Goal: Information Seeking & Learning: Learn about a topic

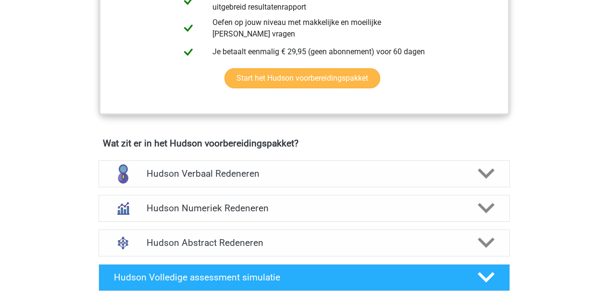
scroll to position [488, 0]
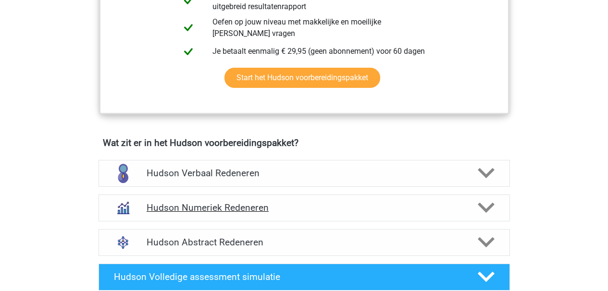
click at [298, 200] on div "Hudson Numeriek Redeneren" at bounding box center [305, 208] width 412 height 27
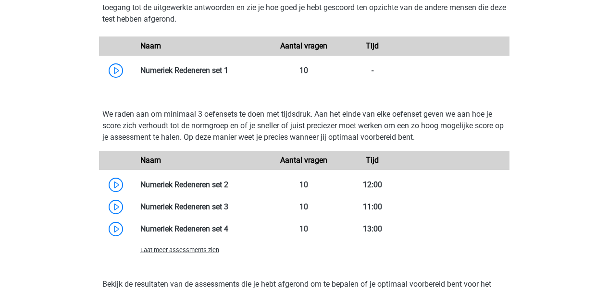
scroll to position [787, 0]
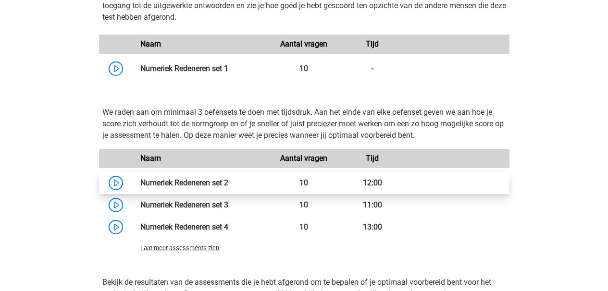
click at [228, 181] on link at bounding box center [228, 182] width 0 height 9
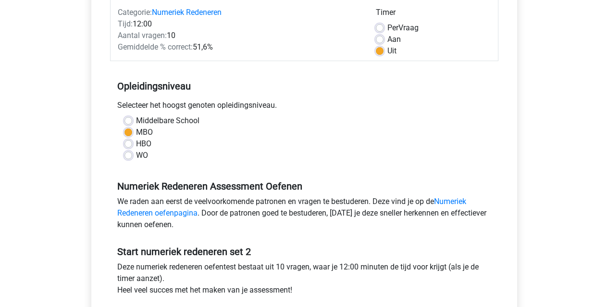
scroll to position [191, 0]
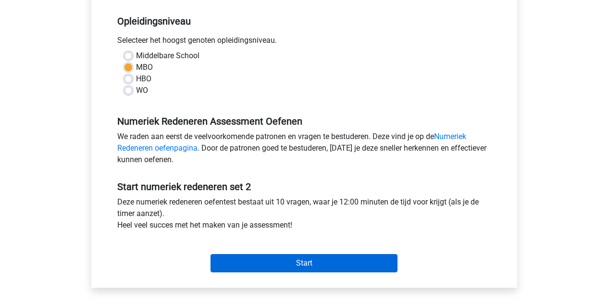
click at [299, 260] on input "Start" at bounding box center [304, 263] width 187 height 18
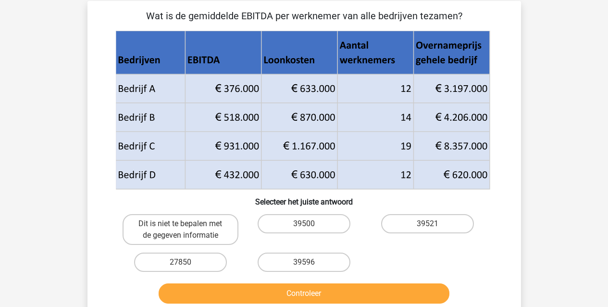
scroll to position [43, 0]
click at [327, 264] on label "39596" at bounding box center [304, 262] width 93 height 19
click at [310, 264] on input "39596" at bounding box center [307, 265] width 6 height 6
radio input "true"
click at [339, 294] on button "Controleer" at bounding box center [304, 293] width 291 height 20
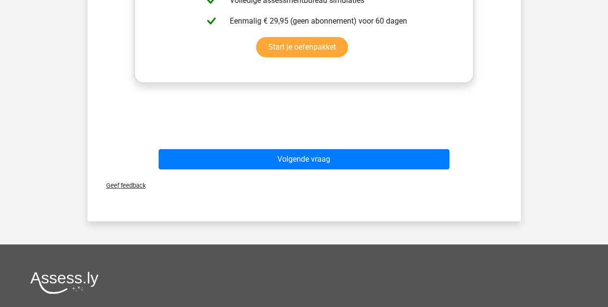
scroll to position [487, 0]
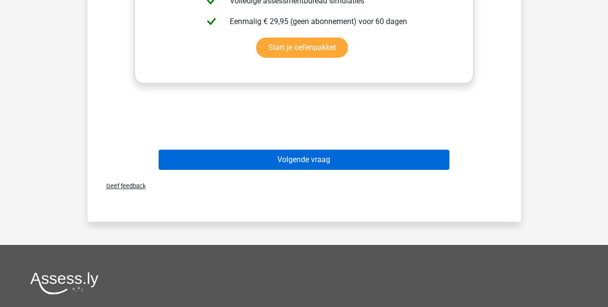
click at [313, 159] on button "Volgende vraag" at bounding box center [304, 160] width 291 height 20
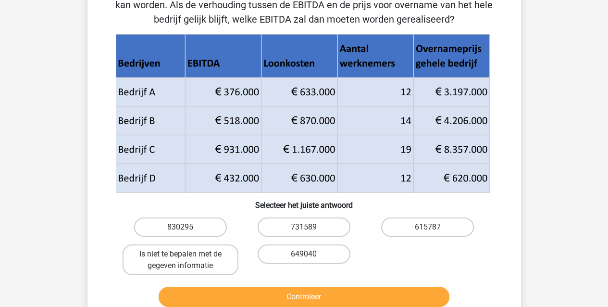
scroll to position [84, 0]
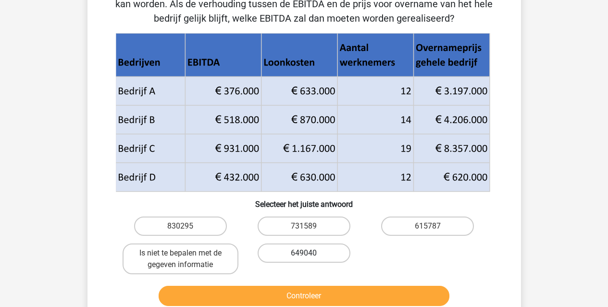
click at [336, 253] on label "649040" at bounding box center [304, 252] width 93 height 19
click at [310, 253] on input "649040" at bounding box center [307, 256] width 6 height 6
radio input "true"
click at [336, 253] on label "649040" at bounding box center [304, 252] width 93 height 19
click at [310, 253] on input "649040" at bounding box center [307, 256] width 6 height 6
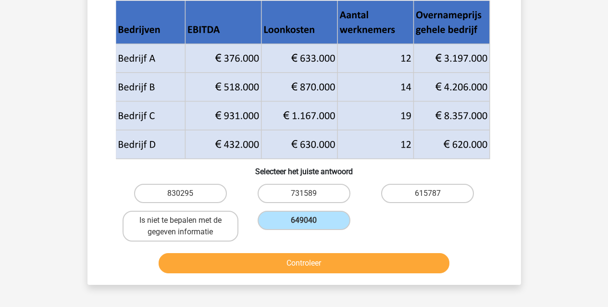
scroll to position [130, 0]
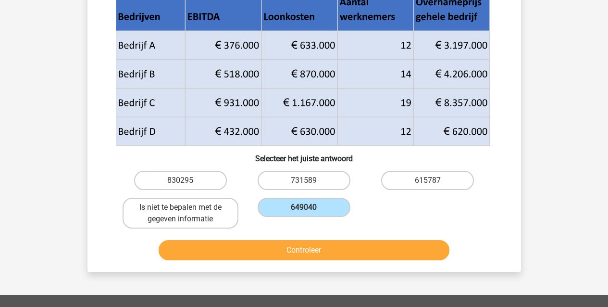
click at [354, 254] on button "Controleer" at bounding box center [304, 250] width 291 height 20
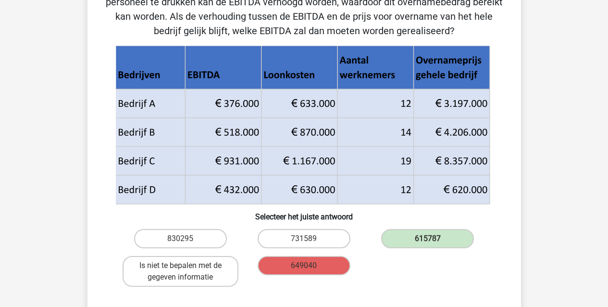
scroll to position [72, 0]
click at [435, 236] on label "615787" at bounding box center [427, 238] width 93 height 19
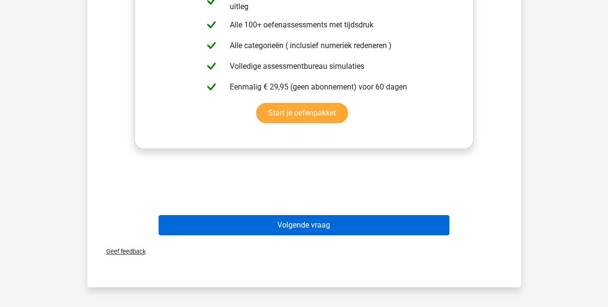
click at [337, 224] on button "Volgende vraag" at bounding box center [304, 225] width 291 height 20
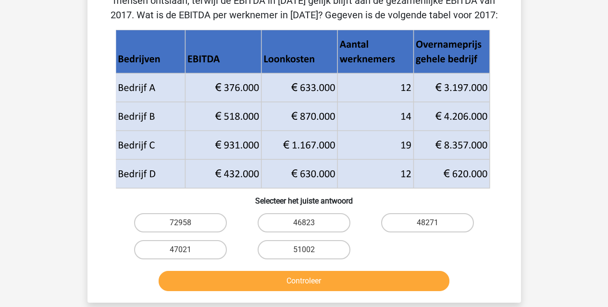
scroll to position [75, 0]
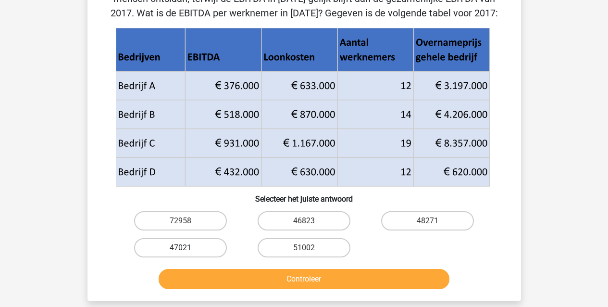
click at [215, 245] on label "47021" at bounding box center [180, 247] width 93 height 19
click at [187, 248] on input "47021" at bounding box center [183, 251] width 6 height 6
radio input "true"
click at [247, 280] on button "Controleer" at bounding box center [304, 279] width 291 height 20
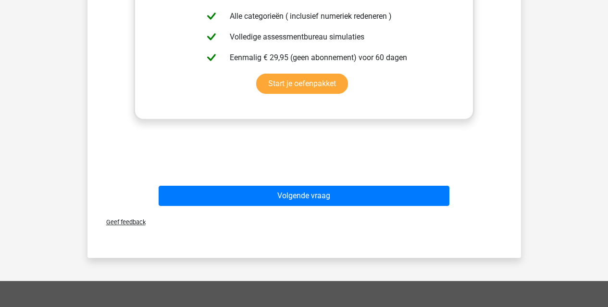
scroll to position [467, 0]
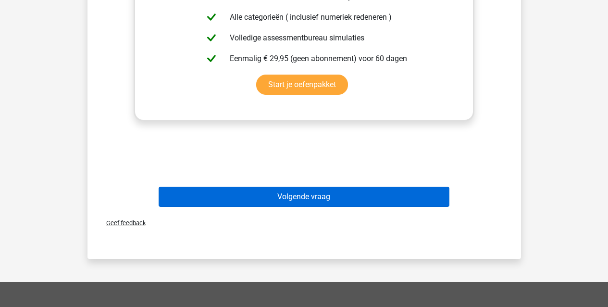
click at [269, 197] on button "Volgende vraag" at bounding box center [304, 197] width 291 height 20
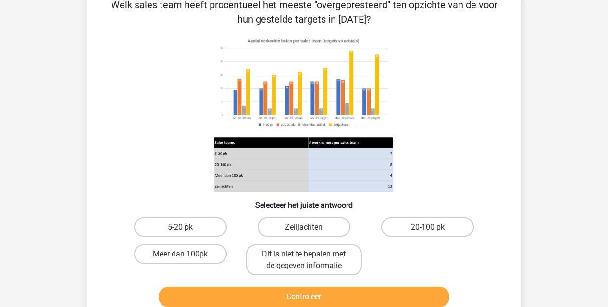
scroll to position [54, 0]
click at [315, 228] on label "Zeiljachten" at bounding box center [304, 226] width 93 height 19
click at [310, 228] on input "Zeiljachten" at bounding box center [307, 230] width 6 height 6
radio input "true"
click at [336, 296] on button "Controleer" at bounding box center [304, 297] width 291 height 20
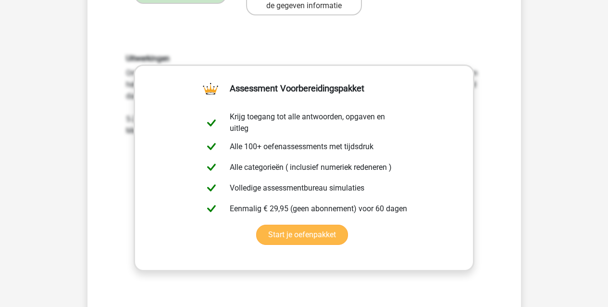
scroll to position [463, 0]
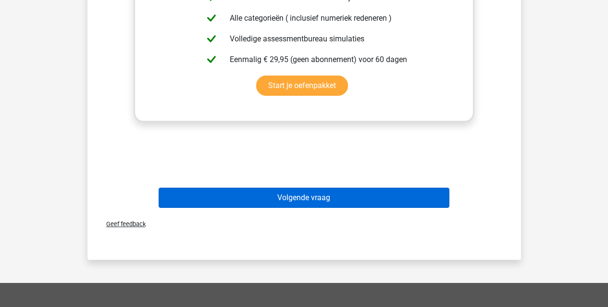
click at [302, 196] on button "Volgende vraag" at bounding box center [304, 198] width 291 height 20
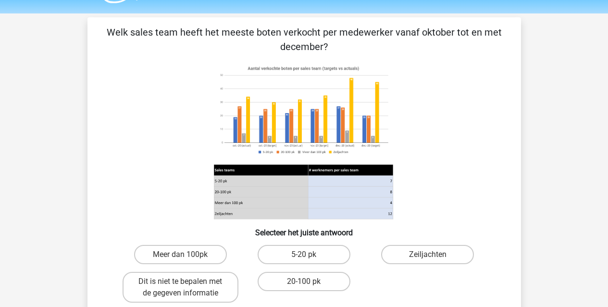
scroll to position [27, 0]
click at [287, 251] on label "5-20 pk" at bounding box center [304, 254] width 93 height 19
click at [304, 254] on input "5-20 pk" at bounding box center [307, 257] width 6 height 6
radio input "true"
click at [421, 259] on label "Zeiljachten" at bounding box center [427, 254] width 93 height 19
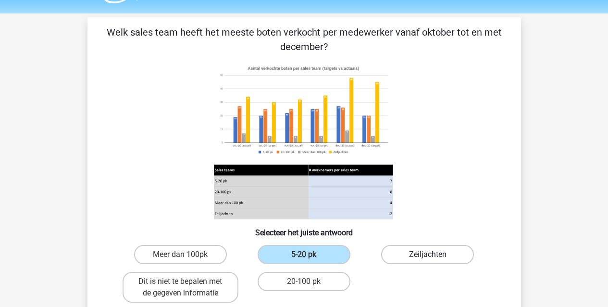
click at [428, 259] on input "Zeiljachten" at bounding box center [431, 257] width 6 height 6
radio input "true"
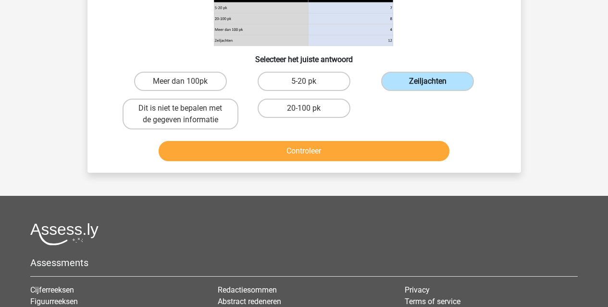
scroll to position [201, 0]
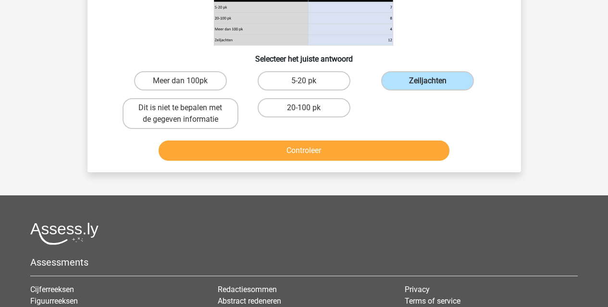
click at [344, 156] on button "Controleer" at bounding box center [304, 150] width 291 height 20
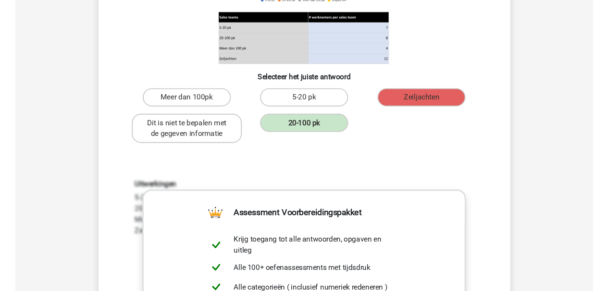
scroll to position [199, 0]
